Goal: Task Accomplishment & Management: Use online tool/utility

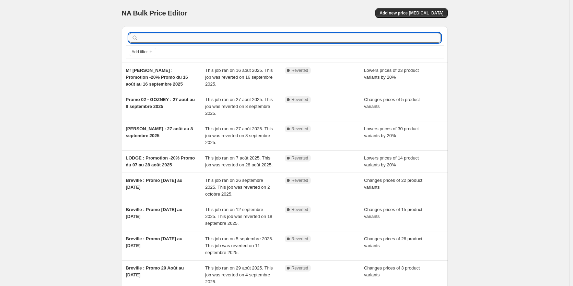
click at [171, 36] on input "text" at bounding box center [290, 38] width 301 height 10
type input "gozney"
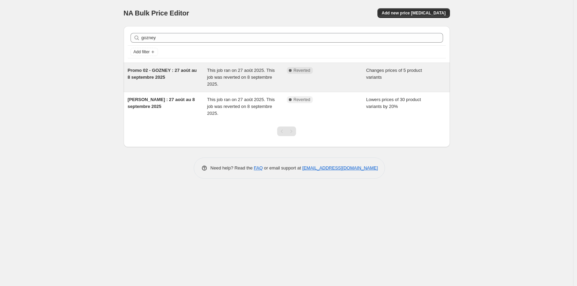
click at [175, 76] on div "Promo 02 - GOZNEY : 27 août au 8 septembre 2025" at bounding box center [168, 77] width 80 height 21
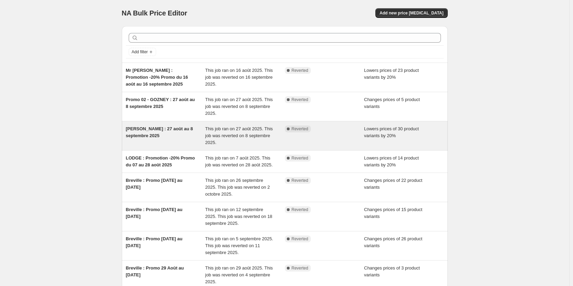
click at [165, 127] on span "[PERSON_NAME] : 27 août au 8 septembre 2025" at bounding box center [159, 132] width 67 height 12
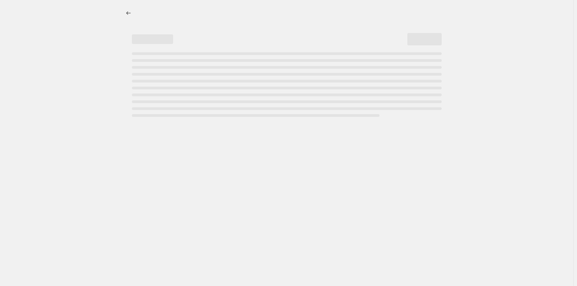
select select "percentage"
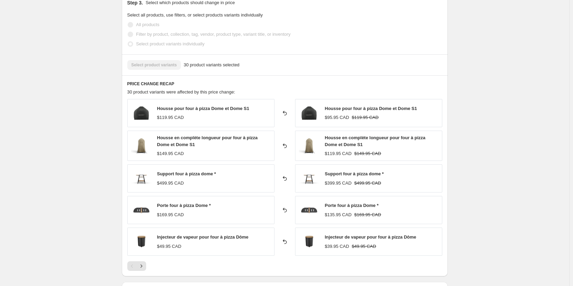
scroll to position [480, 0]
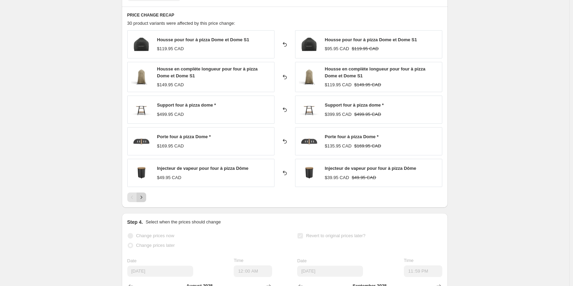
click at [143, 196] on icon "Next" at bounding box center [141, 197] width 7 height 7
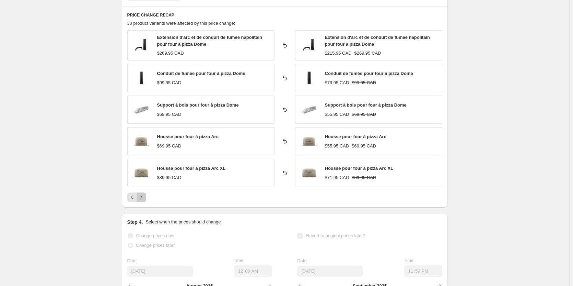
click at [143, 198] on icon "Next" at bounding box center [141, 197] width 7 height 7
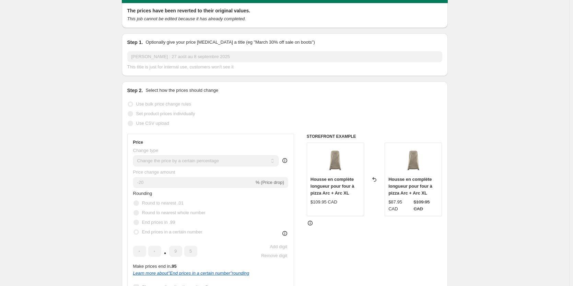
scroll to position [0, 0]
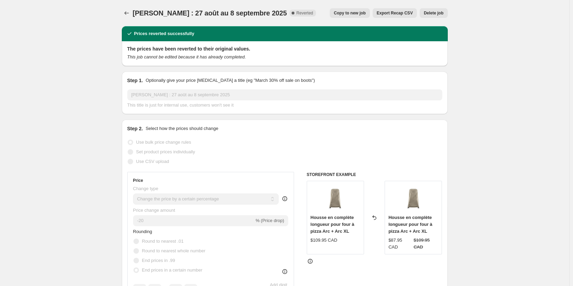
click at [348, 13] on span "Copy to new job" at bounding box center [350, 12] width 32 height 5
select select "percentage"
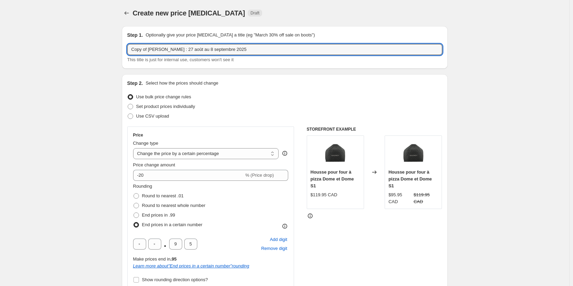
drag, startPoint x: 149, startPoint y: 49, endPoint x: 89, endPoint y: 46, distance: 60.5
drag, startPoint x: 243, startPoint y: 48, endPoint x: 167, endPoint y: 47, distance: 76.2
click at [167, 47] on input "[PERSON_NAME] : 27 août au 8 septembre 2025" at bounding box center [284, 49] width 315 height 11
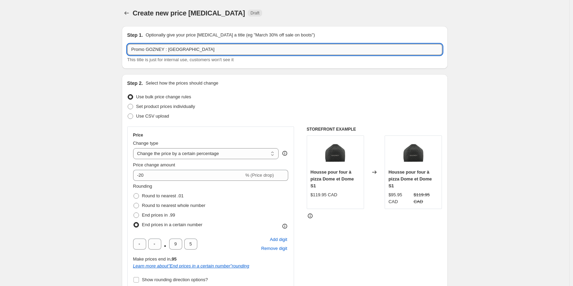
click at [175, 48] on input "Promo GOZNEY : [GEOGRAPHIC_DATA]" at bounding box center [284, 49] width 315 height 11
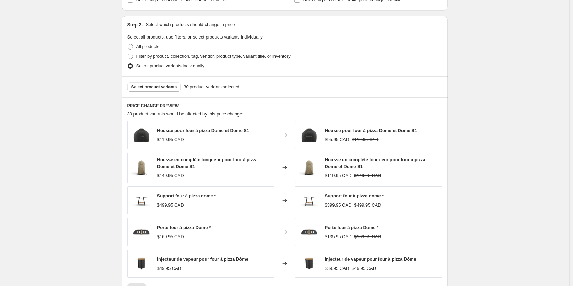
scroll to position [343, 0]
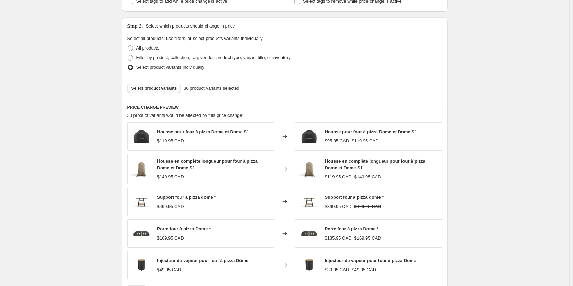
click at [160, 88] on span "Select product variants" at bounding box center [154, 87] width 46 height 5
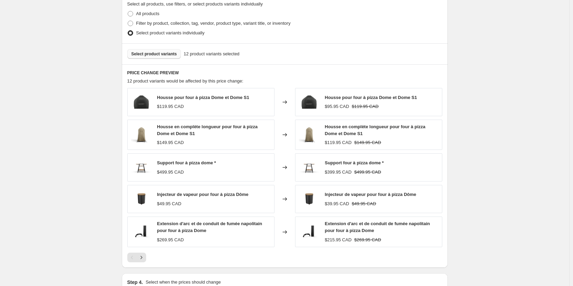
scroll to position [412, 0]
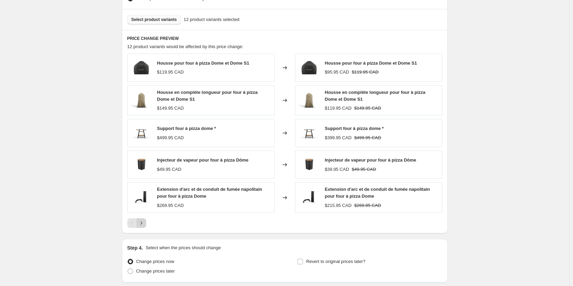
click at [142, 223] on icon "Next" at bounding box center [141, 222] width 7 height 7
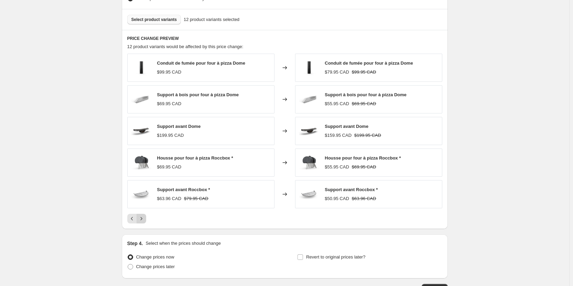
click at [142, 223] on button "Next" at bounding box center [142, 218] width 10 height 10
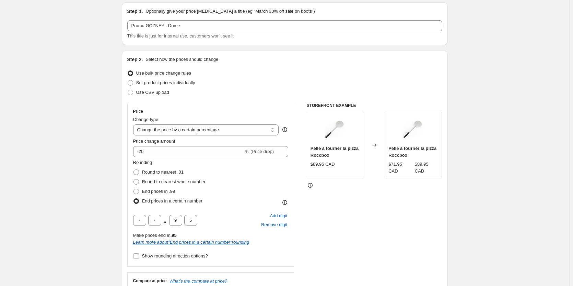
scroll to position [0, 0]
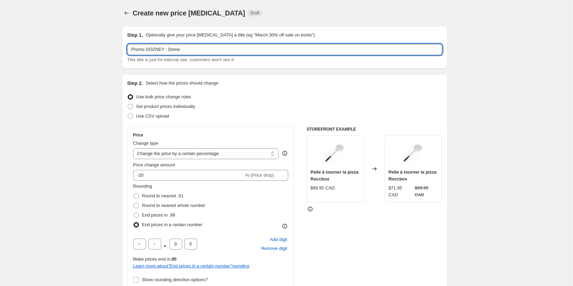
click at [197, 48] on input "Promo GOZNEY : Dome" at bounding box center [284, 49] width 315 height 11
type input "Promo GOZNEY : Dome +roccbox"
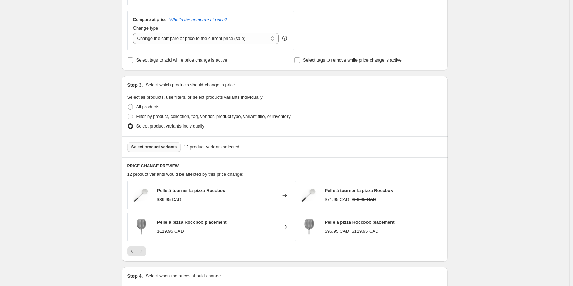
scroll to position [367, 0]
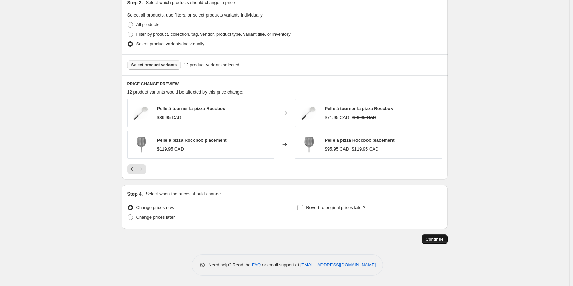
click at [444, 241] on span "Continue" at bounding box center [435, 238] width 18 height 5
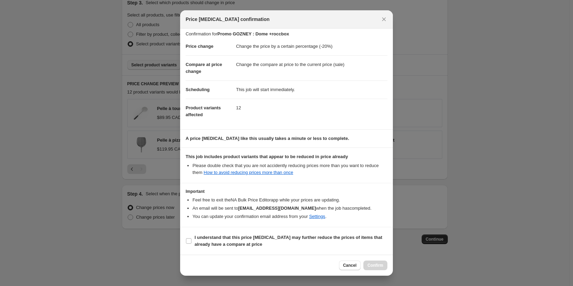
scroll to position [10, 0]
click at [190, 241] on input "I understand that this price [MEDICAL_DATA] may further reduce the prices of it…" at bounding box center [188, 240] width 5 height 5
checkbox input "true"
click at [375, 265] on span "Confirm" at bounding box center [376, 264] width 16 height 5
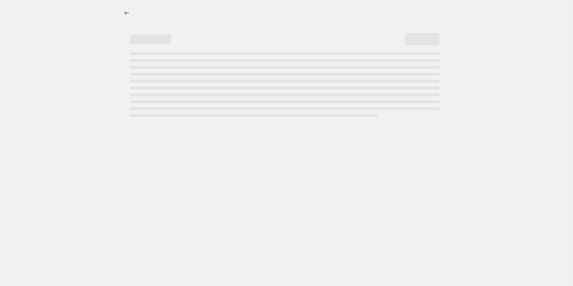
select select "percentage"
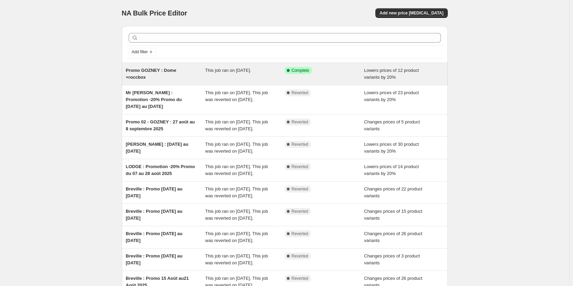
click at [181, 74] on div "Promo GOZNEY : Dome +roccbox" at bounding box center [166, 74] width 80 height 14
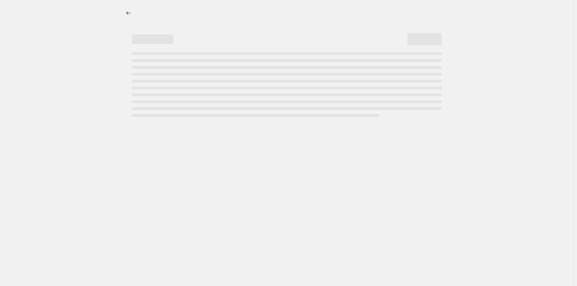
select select "percentage"
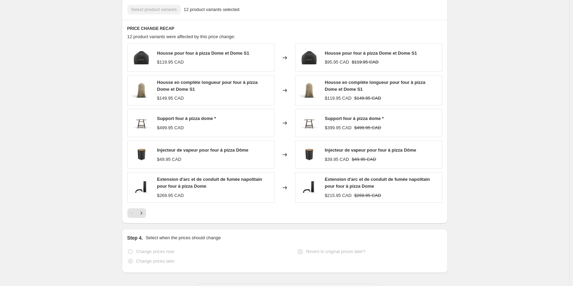
scroll to position [516, 0]
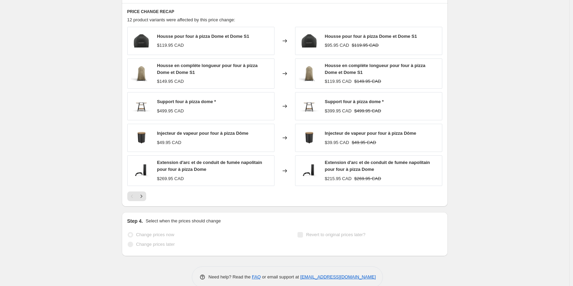
click at [322, 232] on span "Revert to original prices later?" at bounding box center [335, 234] width 59 height 5
click at [323, 232] on span "Revert to original prices later?" at bounding box center [335, 234] width 59 height 5
drag, startPoint x: 413, startPoint y: 226, endPoint x: 490, endPoint y: 204, distance: 80.6
click at [414, 230] on div "Revert to original prices later?" at bounding box center [369, 240] width 145 height 21
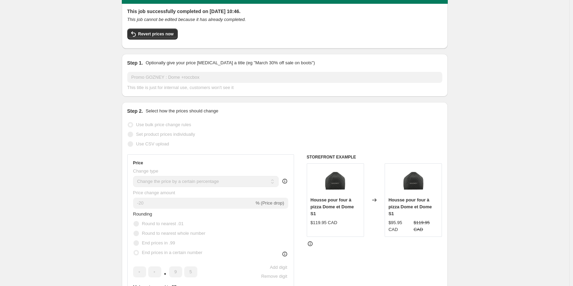
scroll to position [0, 0]
